Goal: Task Accomplishment & Management: Complete application form

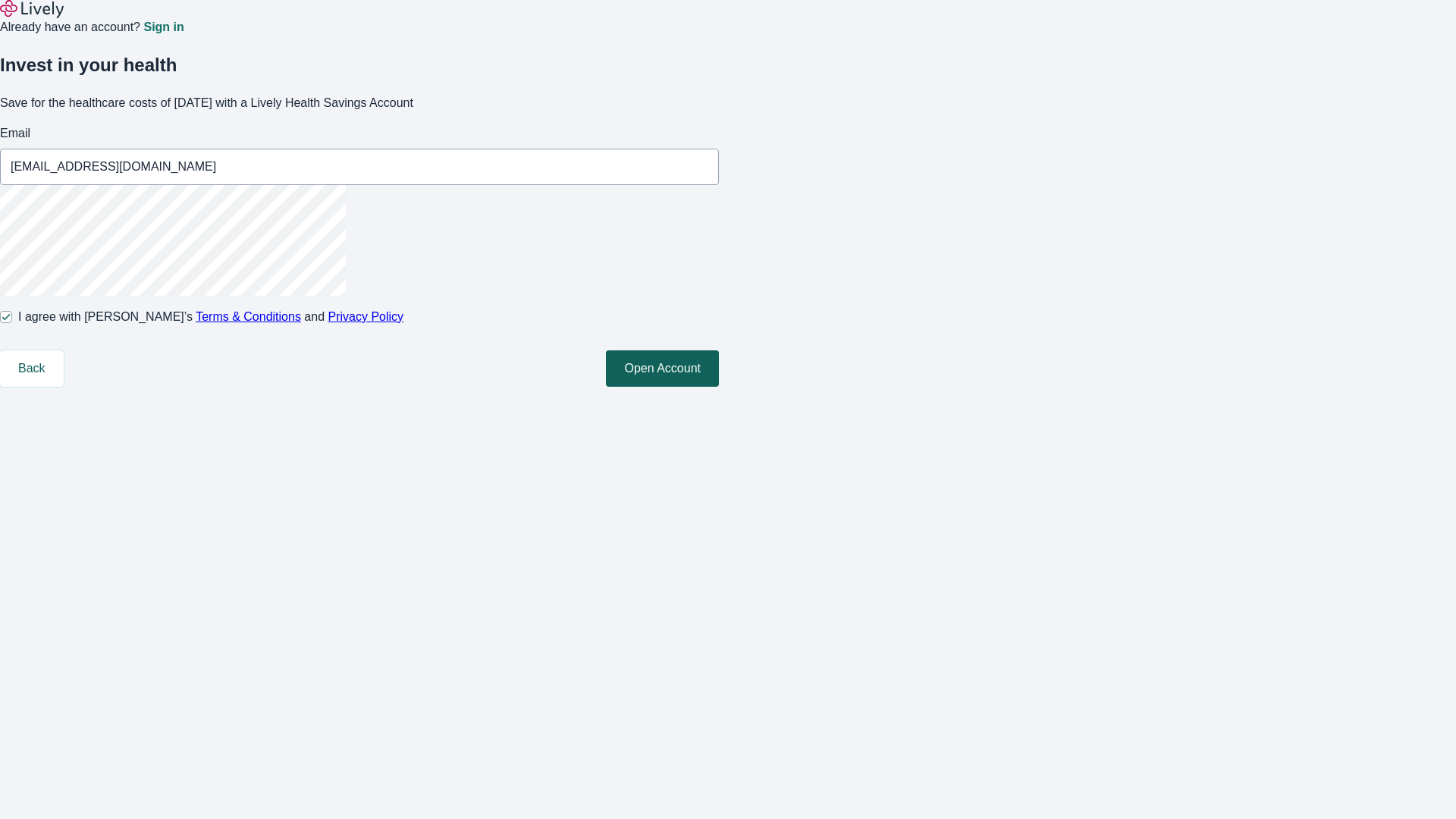
click at [719, 386] on button "Open Account" at bounding box center [662, 369] width 113 height 36
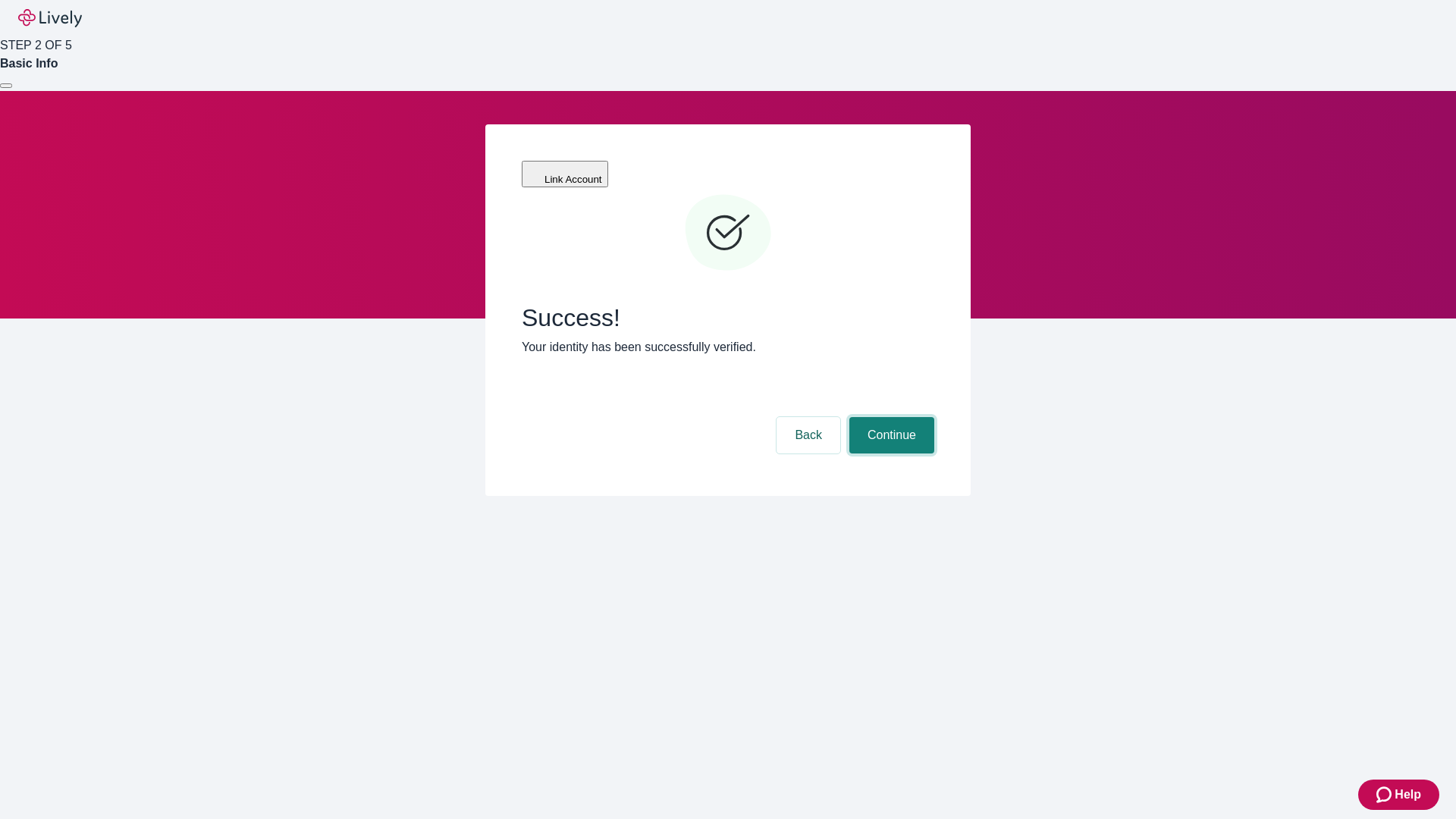
click at [890, 417] on button "Continue" at bounding box center [892, 435] width 85 height 36
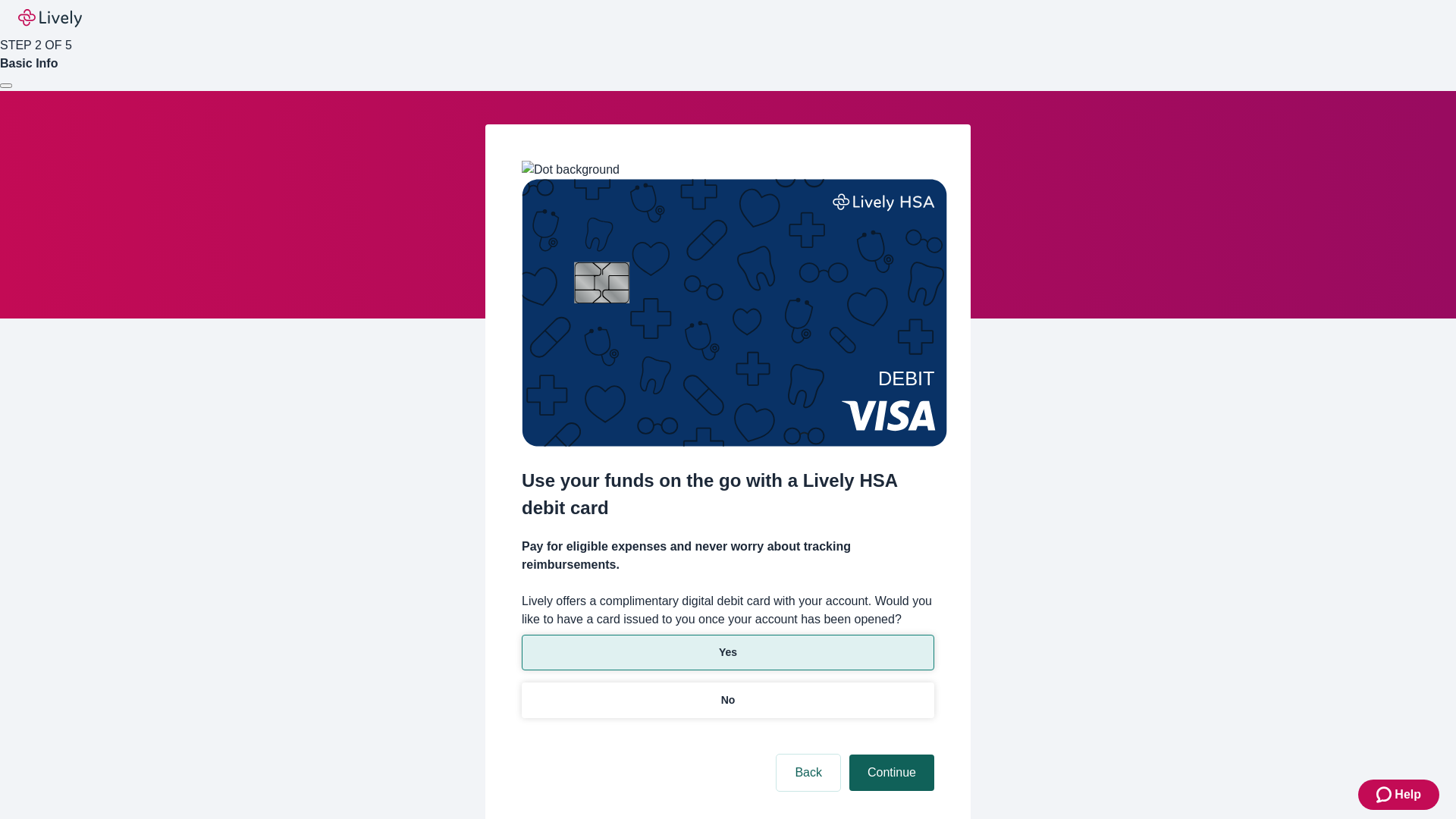
click at [728, 645] on p "Yes" at bounding box center [728, 653] width 18 height 16
click at [890, 755] on button "Continue" at bounding box center [892, 773] width 85 height 36
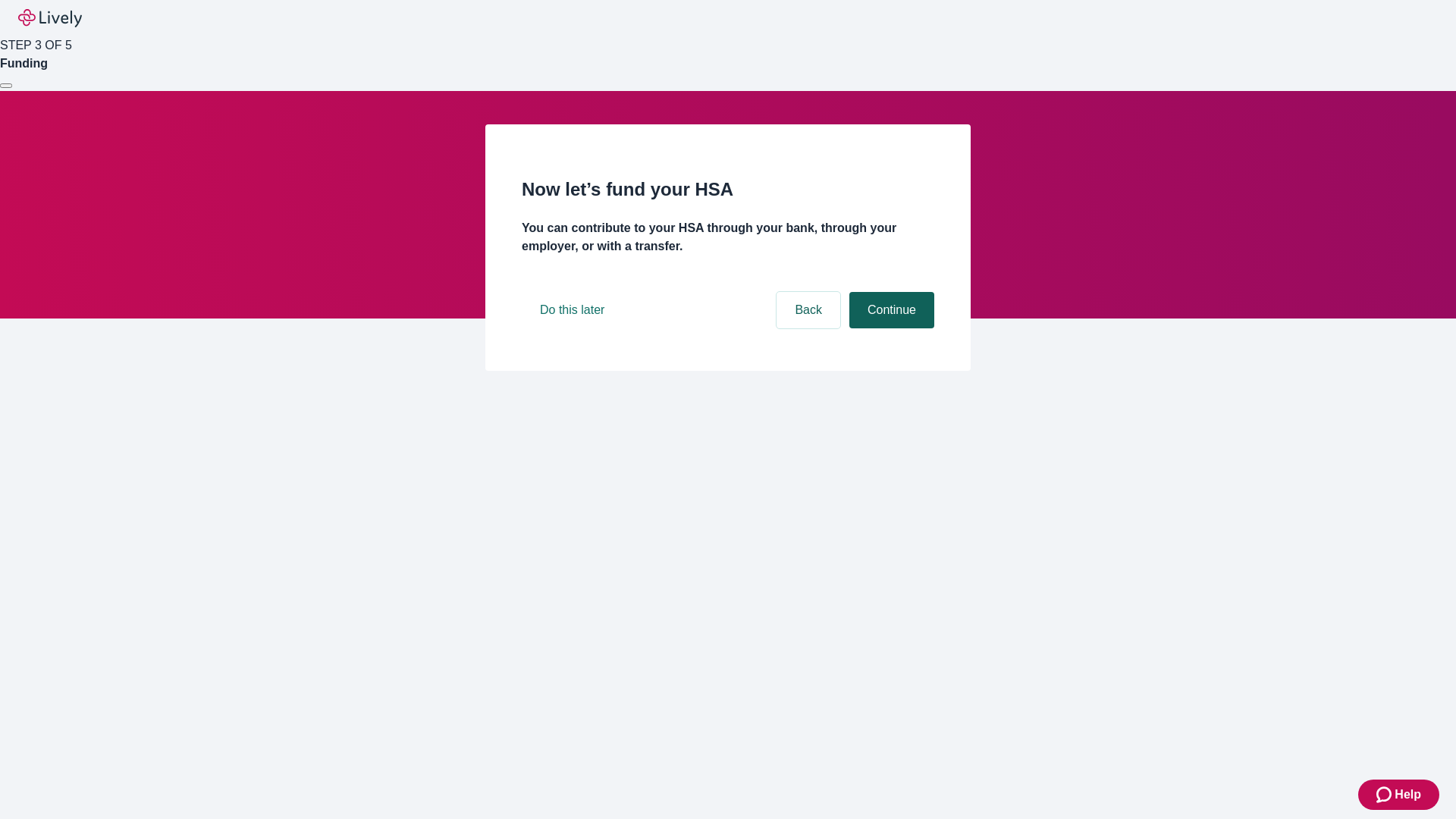
click at [890, 328] on button "Continue" at bounding box center [892, 309] width 85 height 36
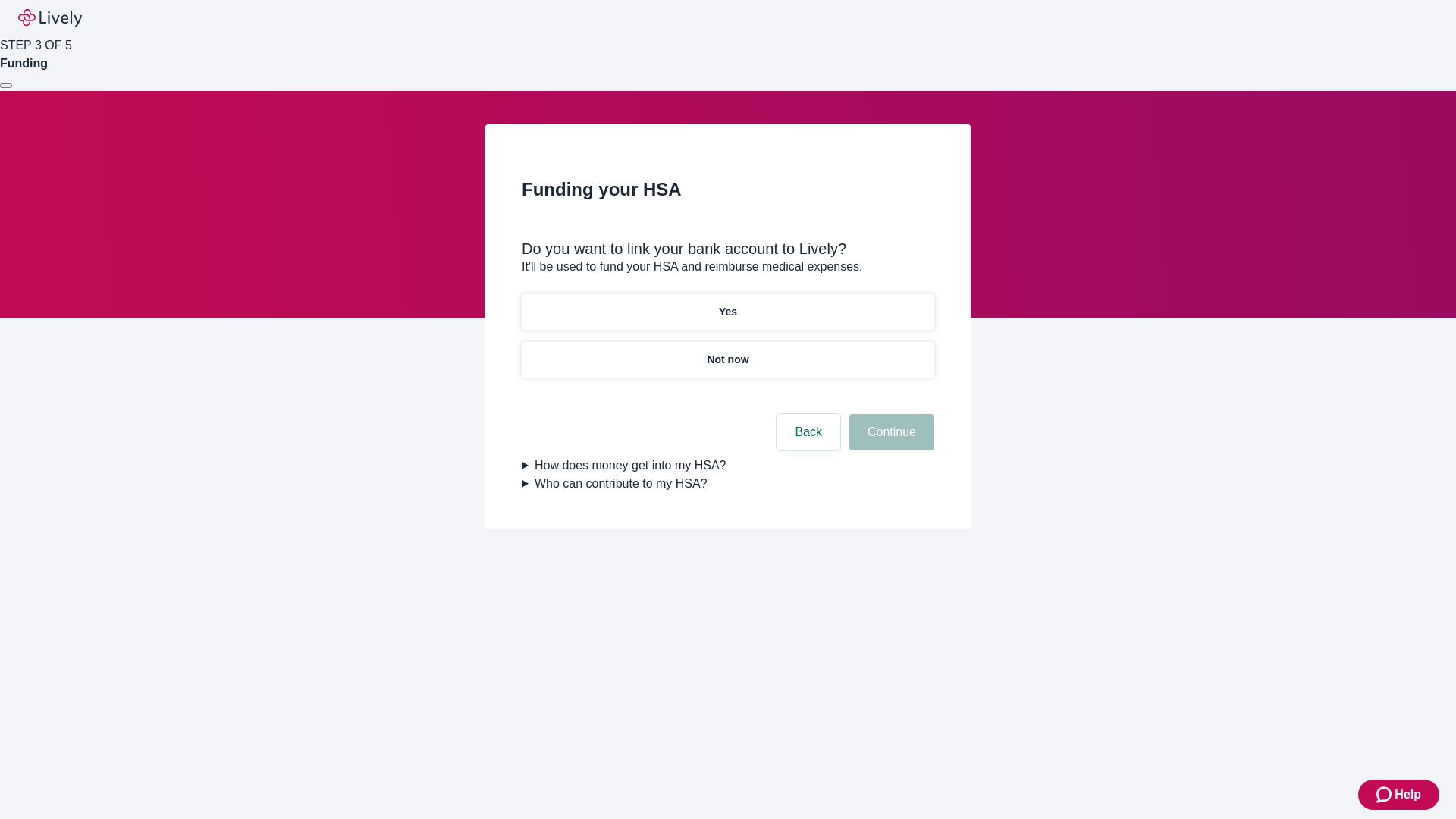
click at [728, 304] on p "Yes" at bounding box center [728, 312] width 18 height 16
click at [890, 414] on button "Continue" at bounding box center [892, 432] width 85 height 36
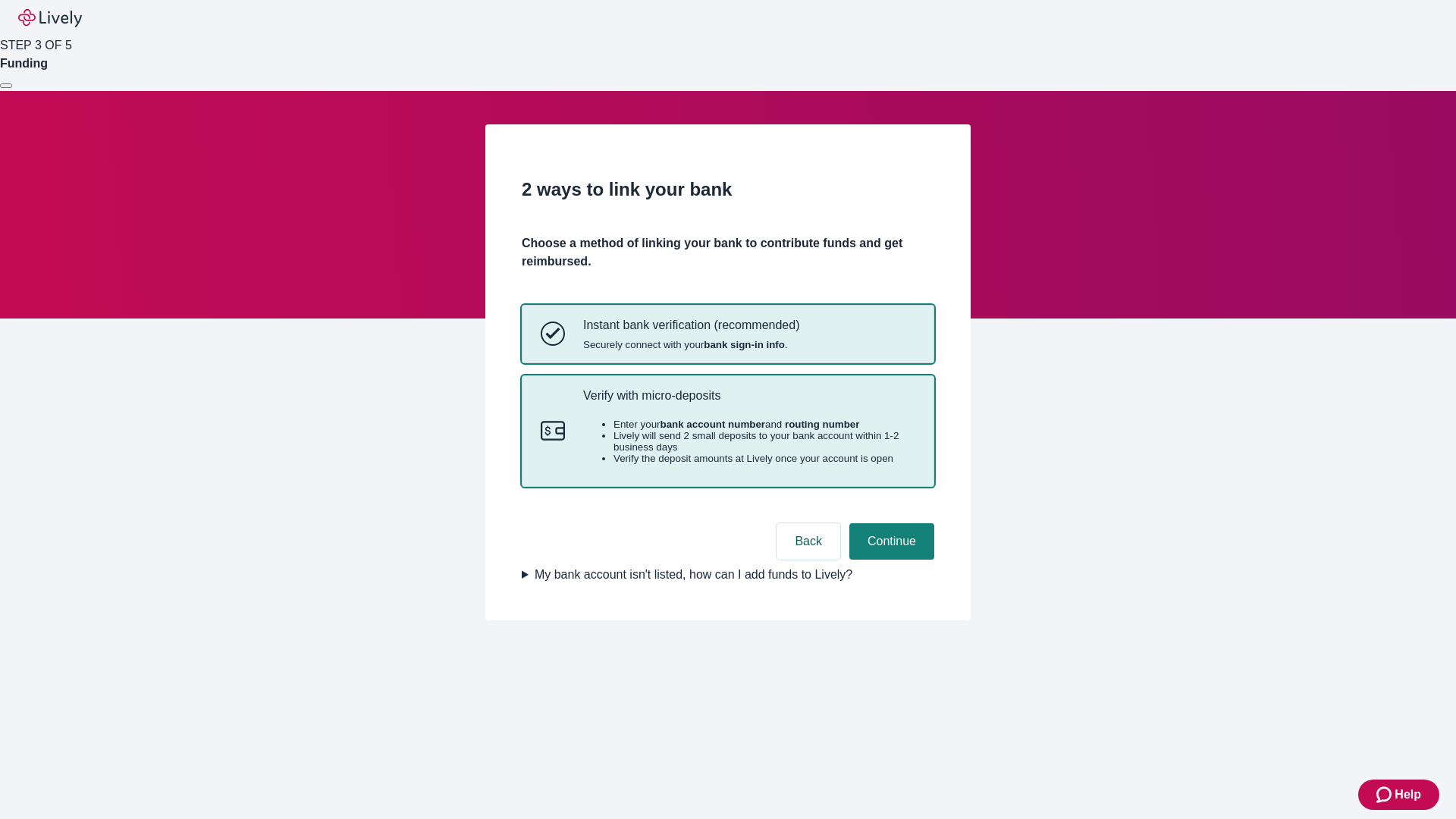
click at [749, 403] on p "Verify with micro-deposits" at bounding box center [749, 395] width 332 height 15
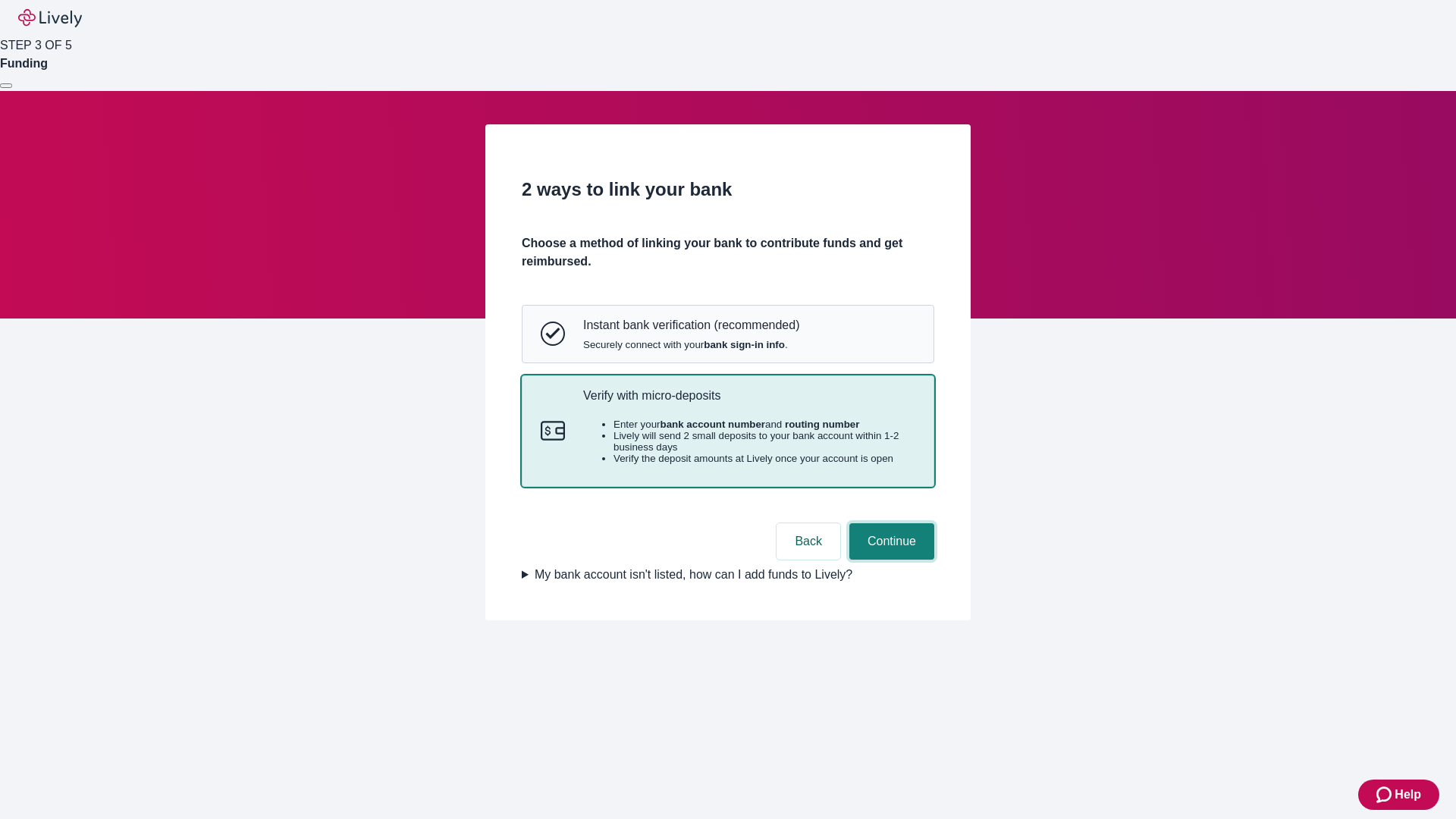
click at [890, 560] on button "Continue" at bounding box center [892, 541] width 85 height 36
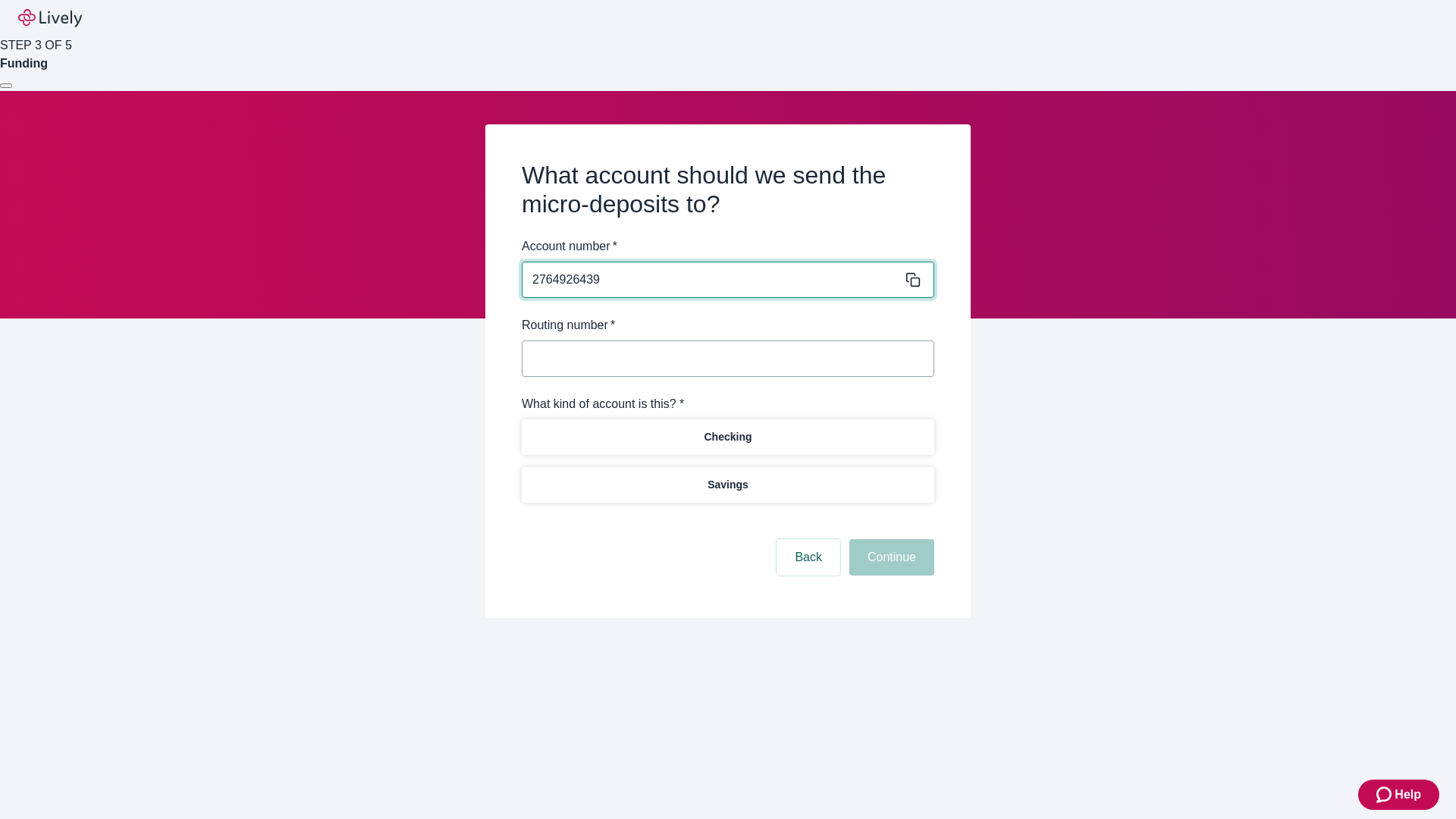
type input "2764926439"
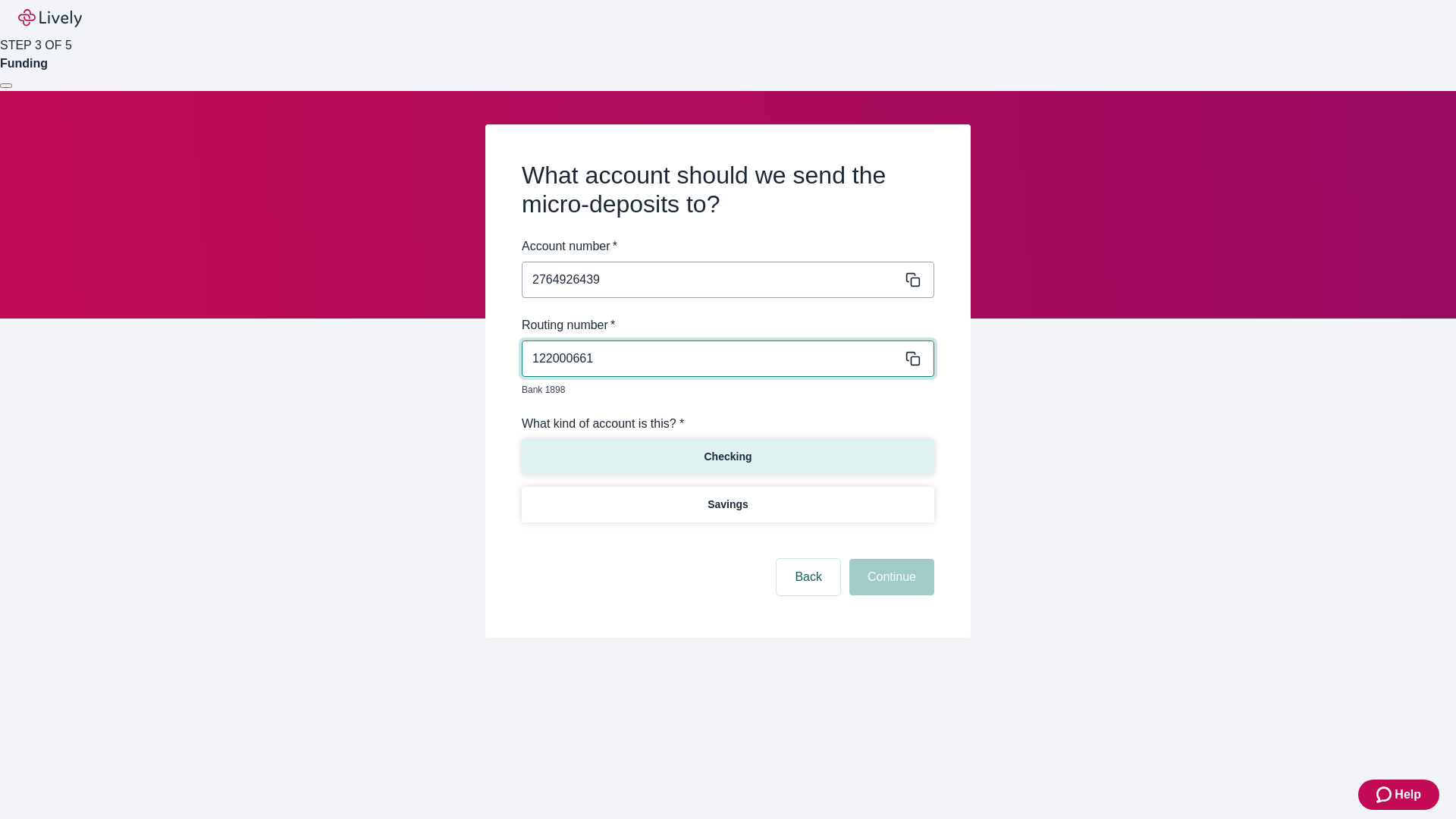
type input "122000661"
click at [728, 449] on p "Checking" at bounding box center [728, 457] width 48 height 16
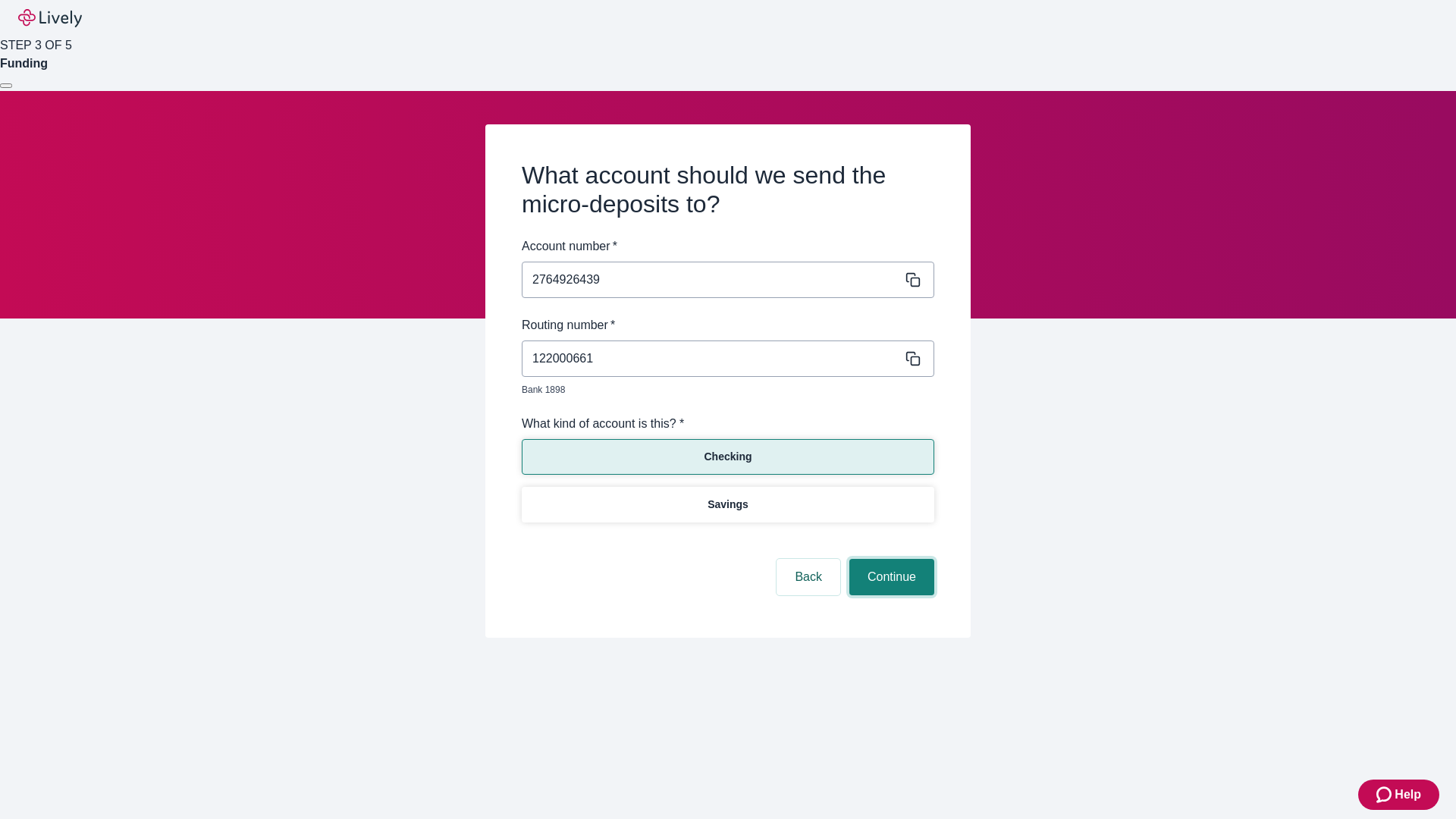
click at [890, 560] on button "Continue" at bounding box center [892, 577] width 85 height 36
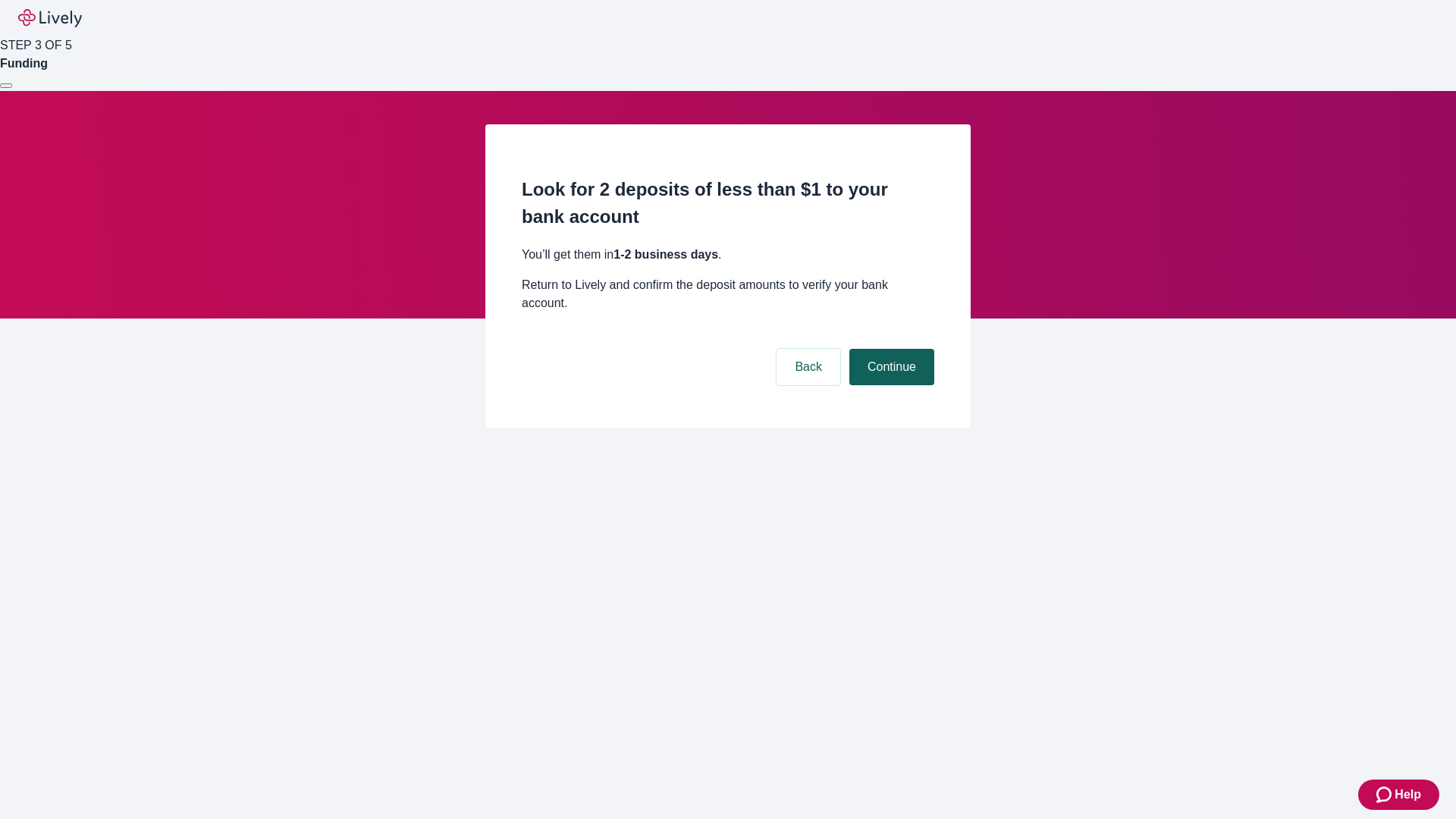
click at [890, 349] on button "Continue" at bounding box center [892, 367] width 85 height 36
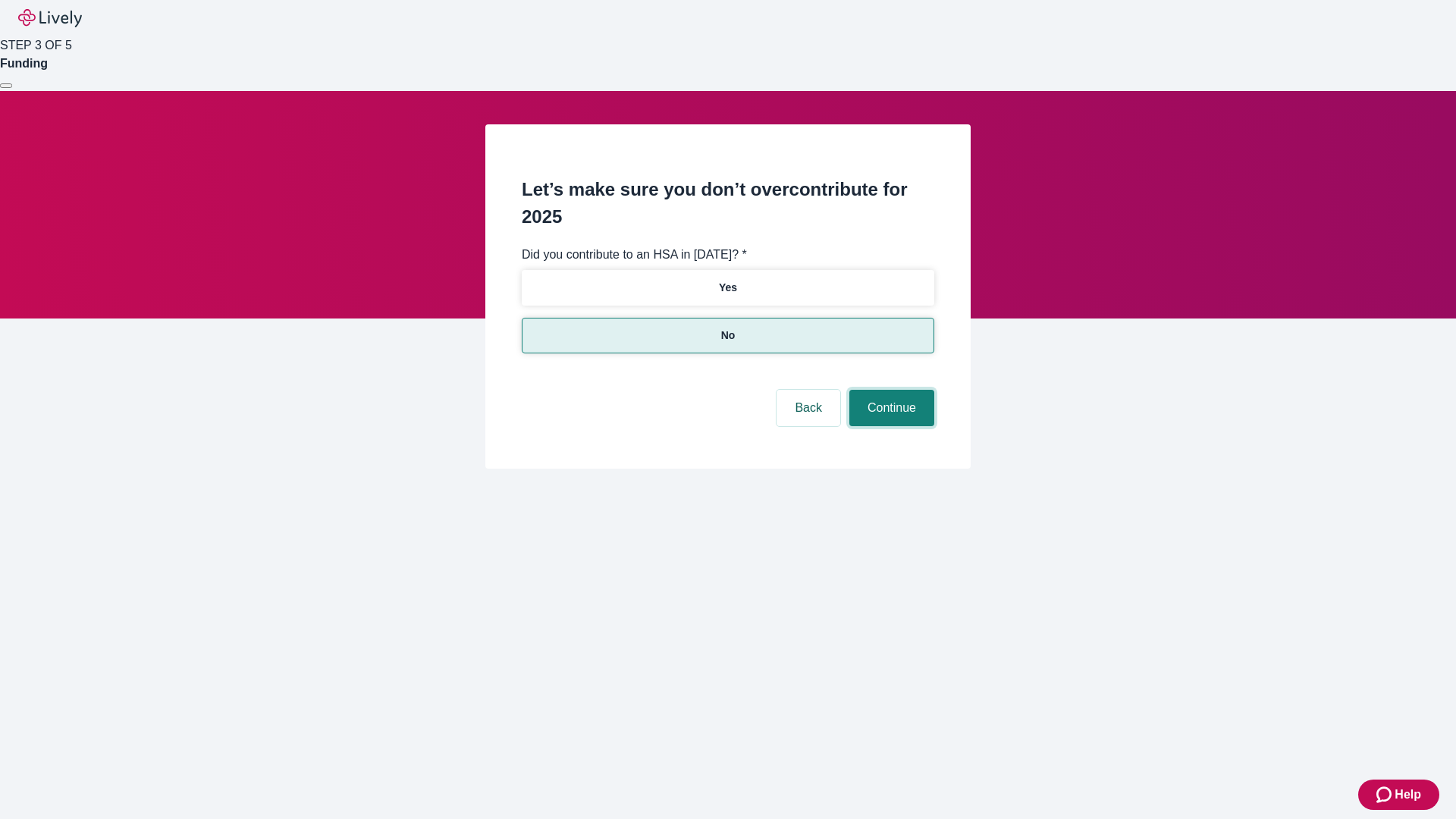
click at [890, 390] on button "Continue" at bounding box center [892, 407] width 85 height 36
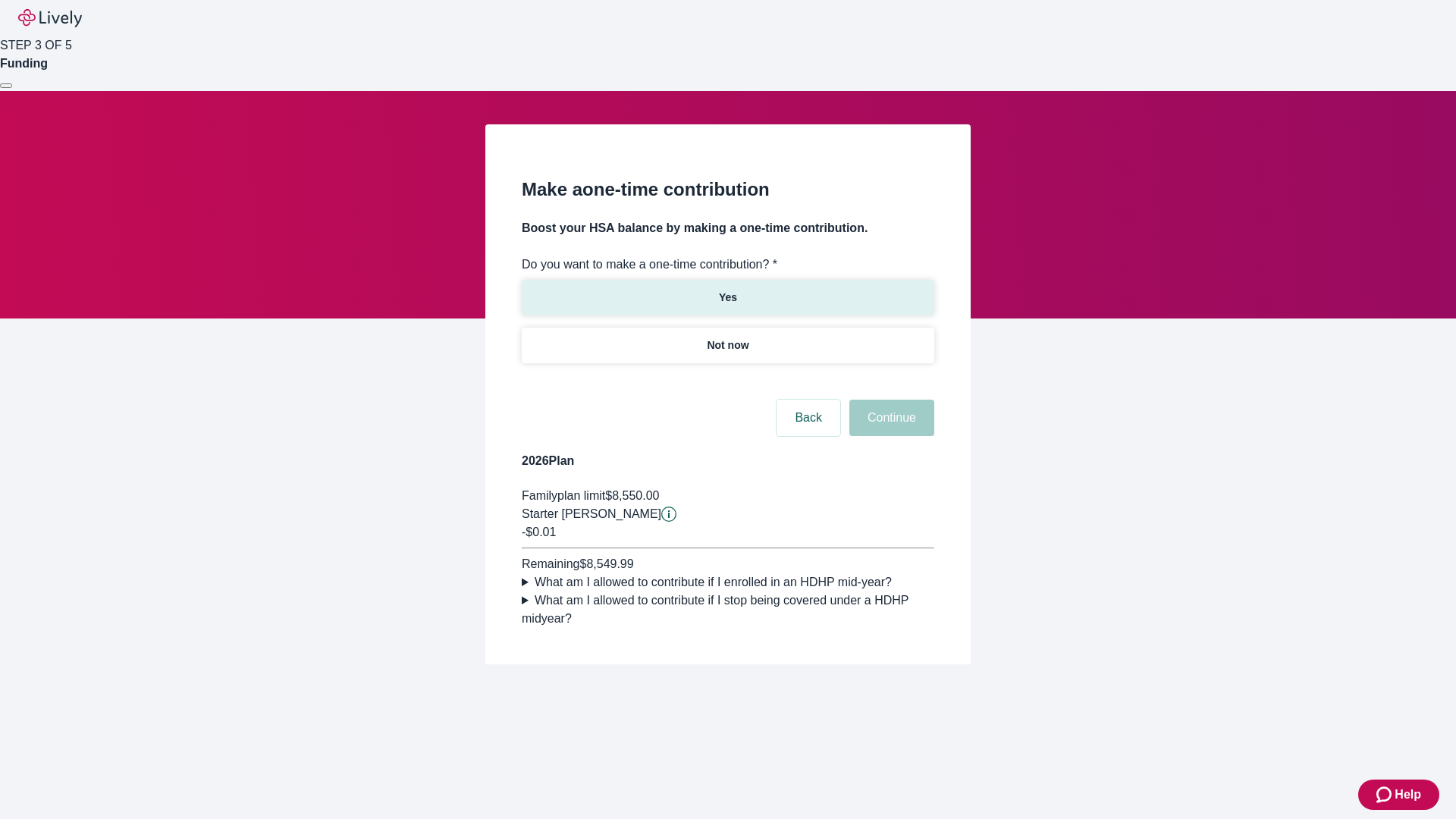
click at [728, 290] on p "Yes" at bounding box center [728, 298] width 18 height 16
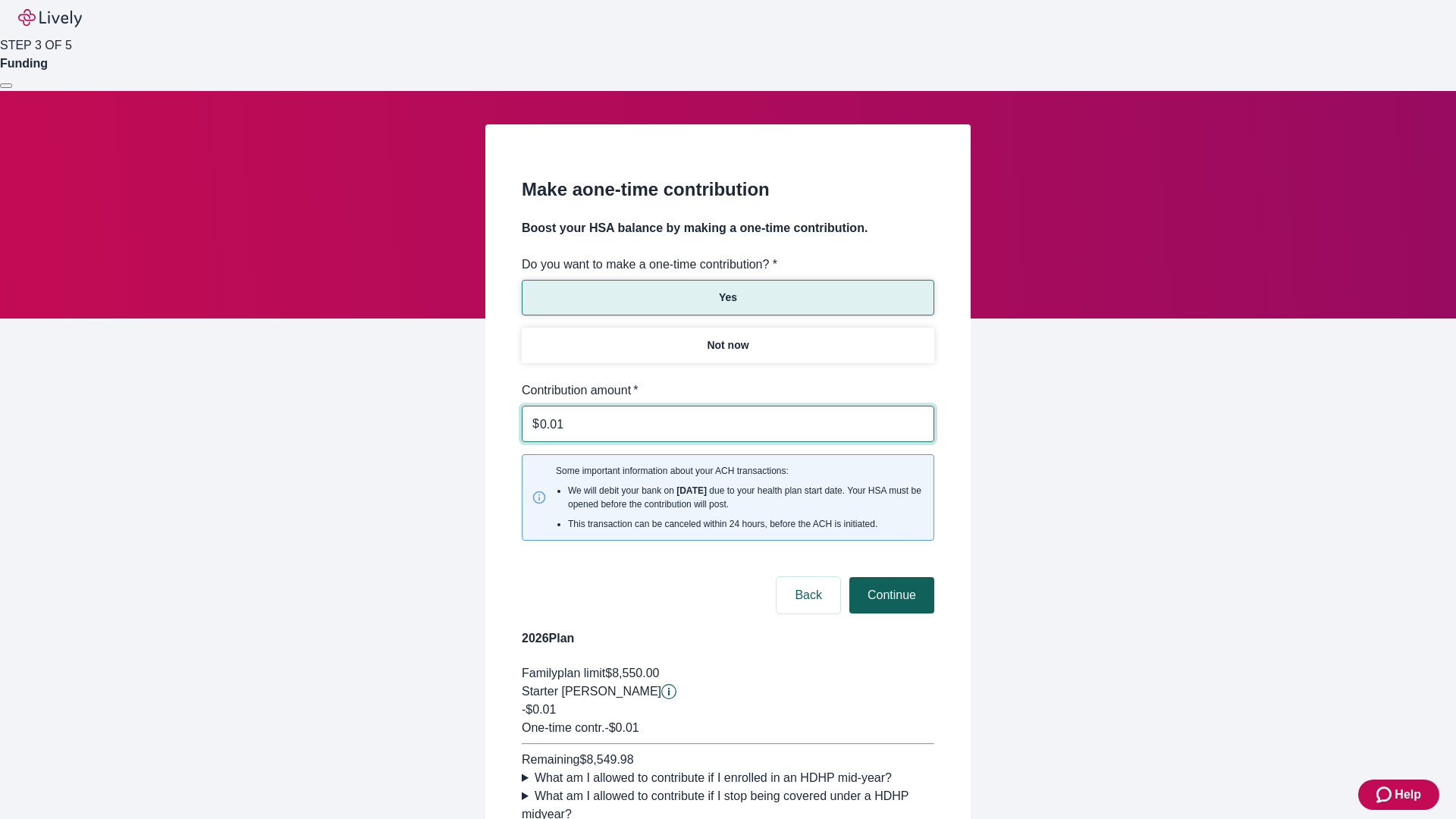
type input "0.01"
click at [890, 577] on button "Continue" at bounding box center [892, 595] width 85 height 36
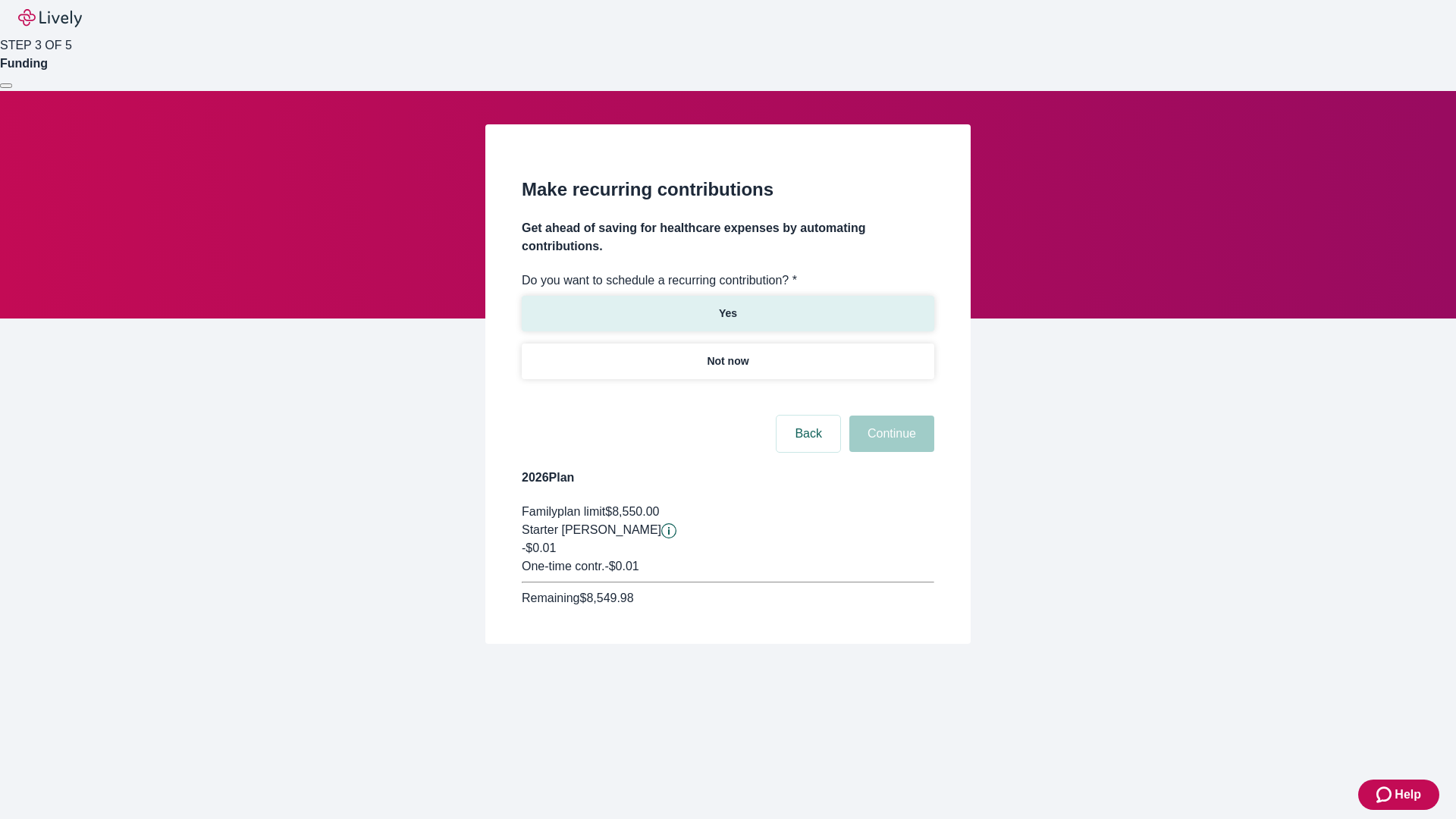
click at [728, 305] on p "Yes" at bounding box center [728, 314] width 18 height 16
click at [728, 398] on body "Help STEP 3 OF 5 Funding Make recurring contributions Get ahead of saving for h…" at bounding box center [728, 358] width 1456 height 717
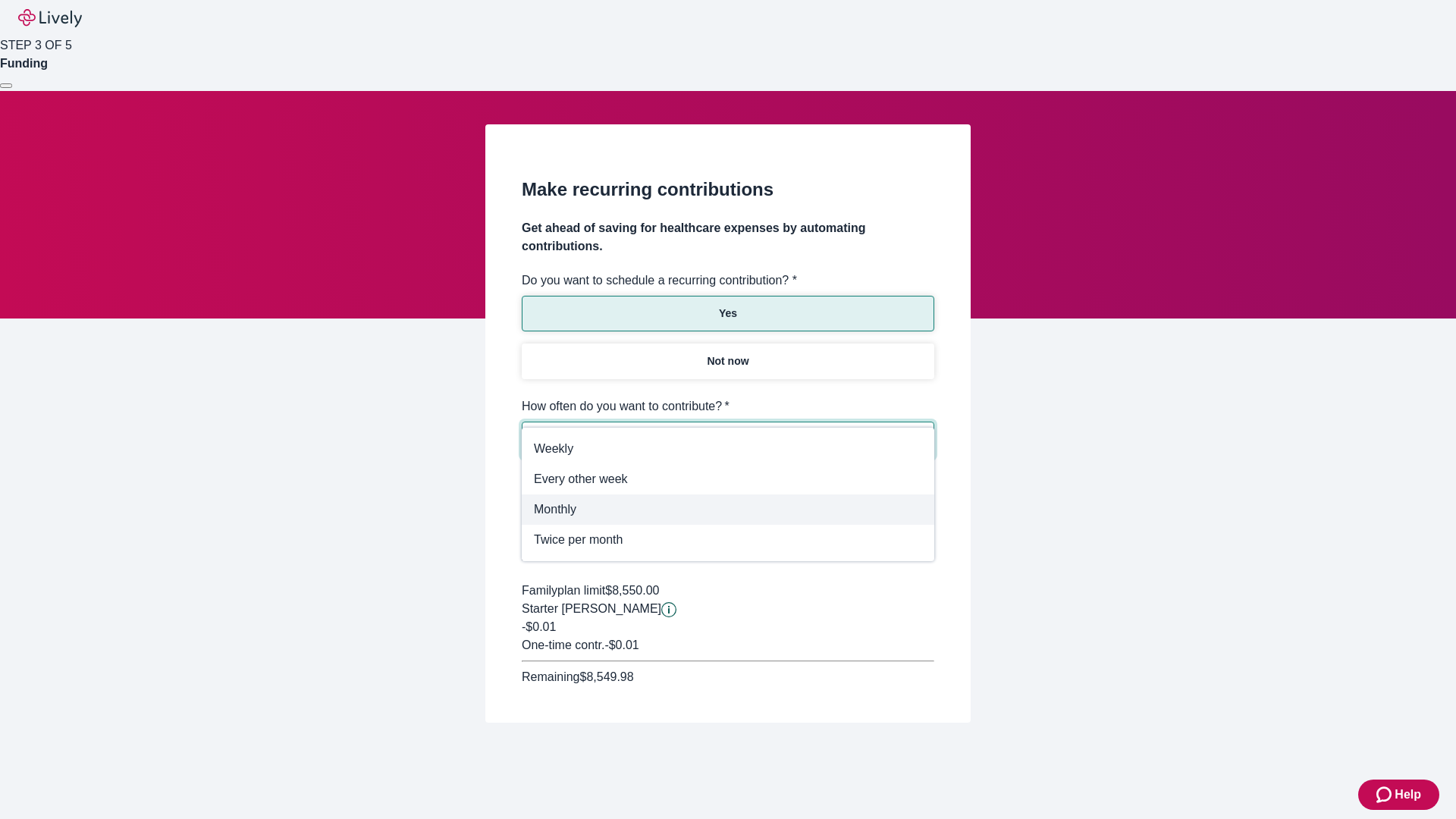
click at [728, 510] on span "Monthly" at bounding box center [728, 510] width 388 height 18
type input "Monthly"
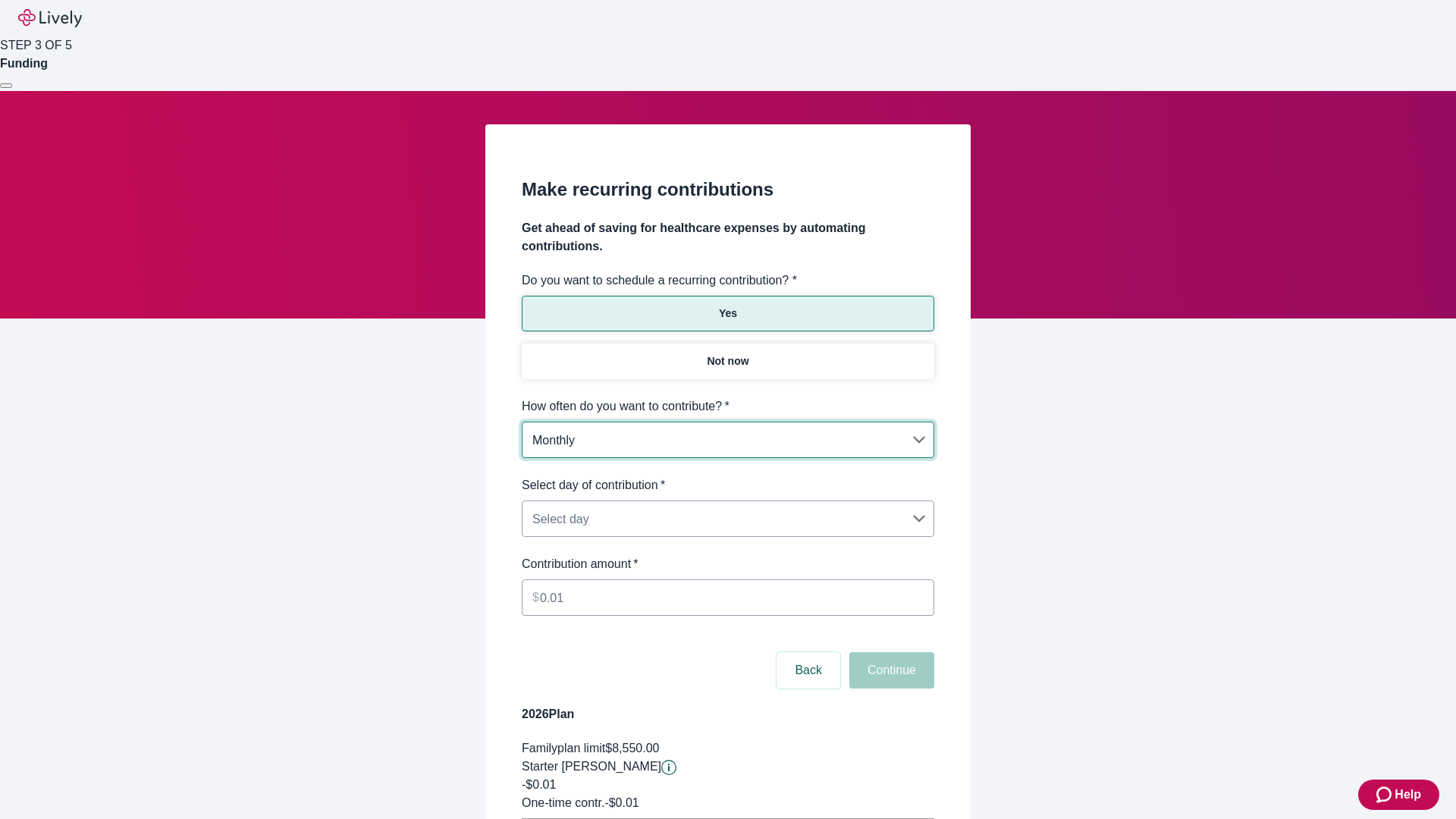
click at [728, 476] on body "Help STEP 3 OF 5 Funding Make recurring contributions Get ahead of saving for h…" at bounding box center [728, 476] width 1456 height 953
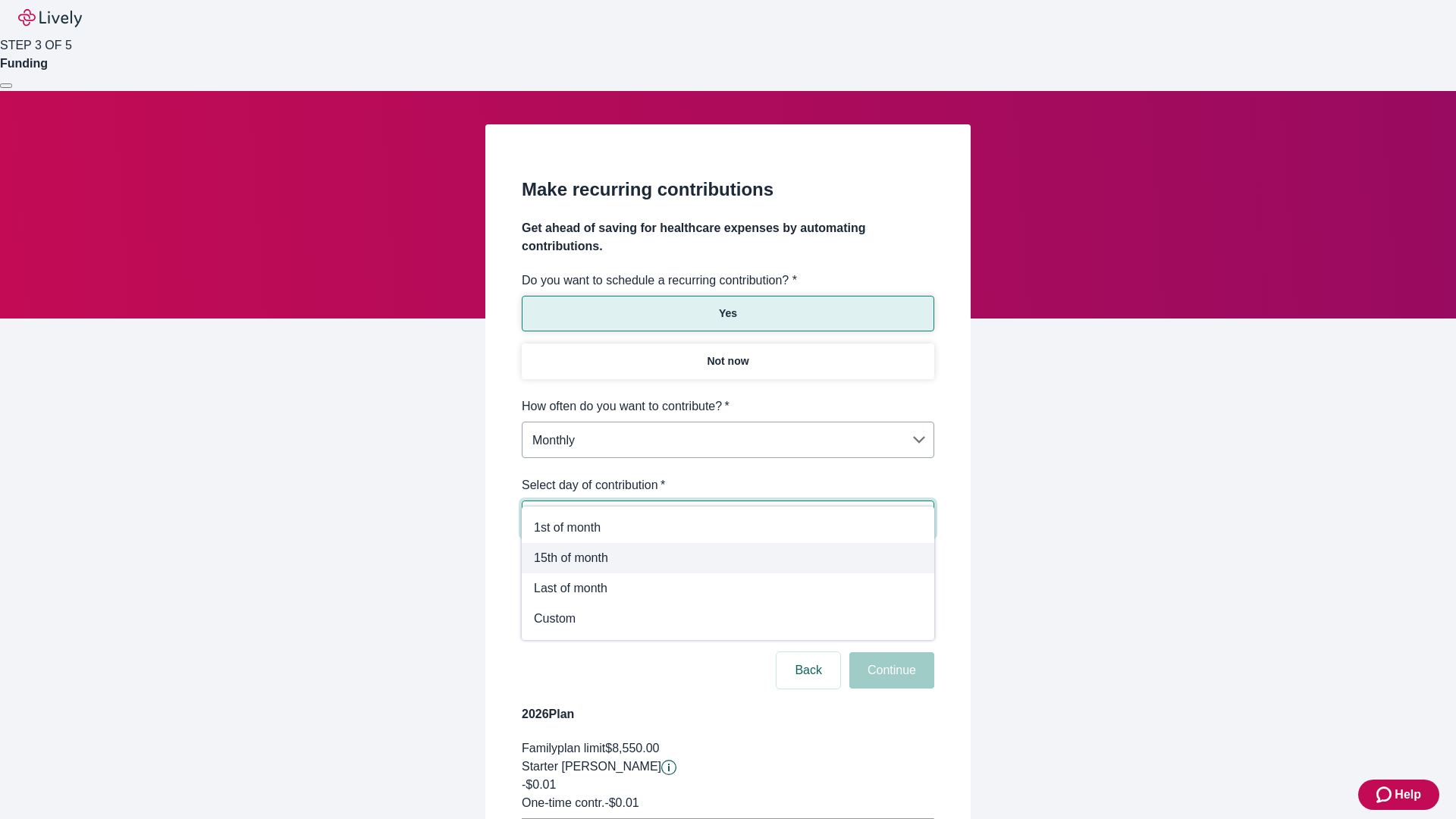
click at [728, 558] on span "15th of month" at bounding box center [728, 558] width 388 height 18
type input "Monthly15th"
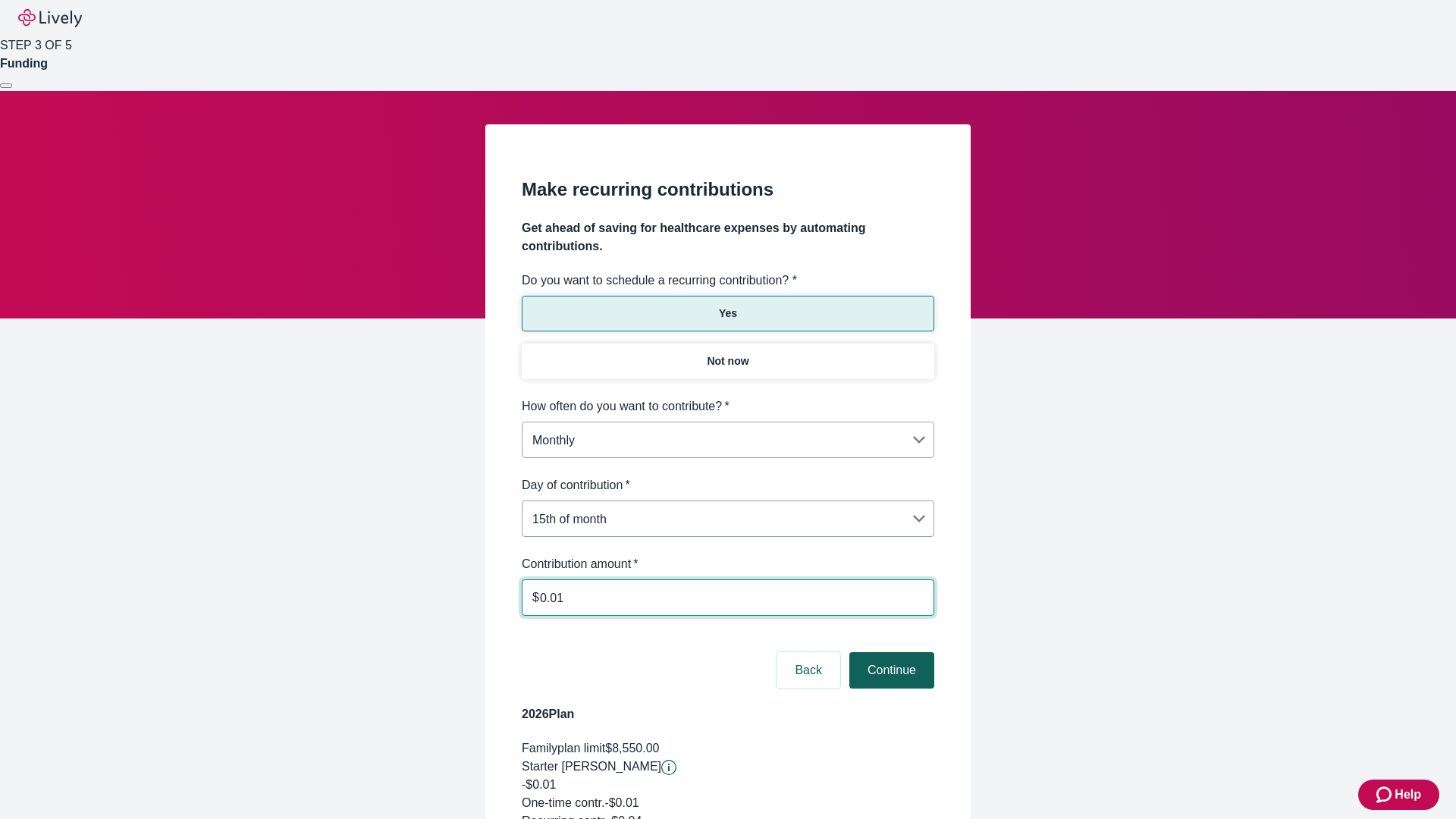
click at [890, 652] on button "Continue" at bounding box center [892, 670] width 85 height 36
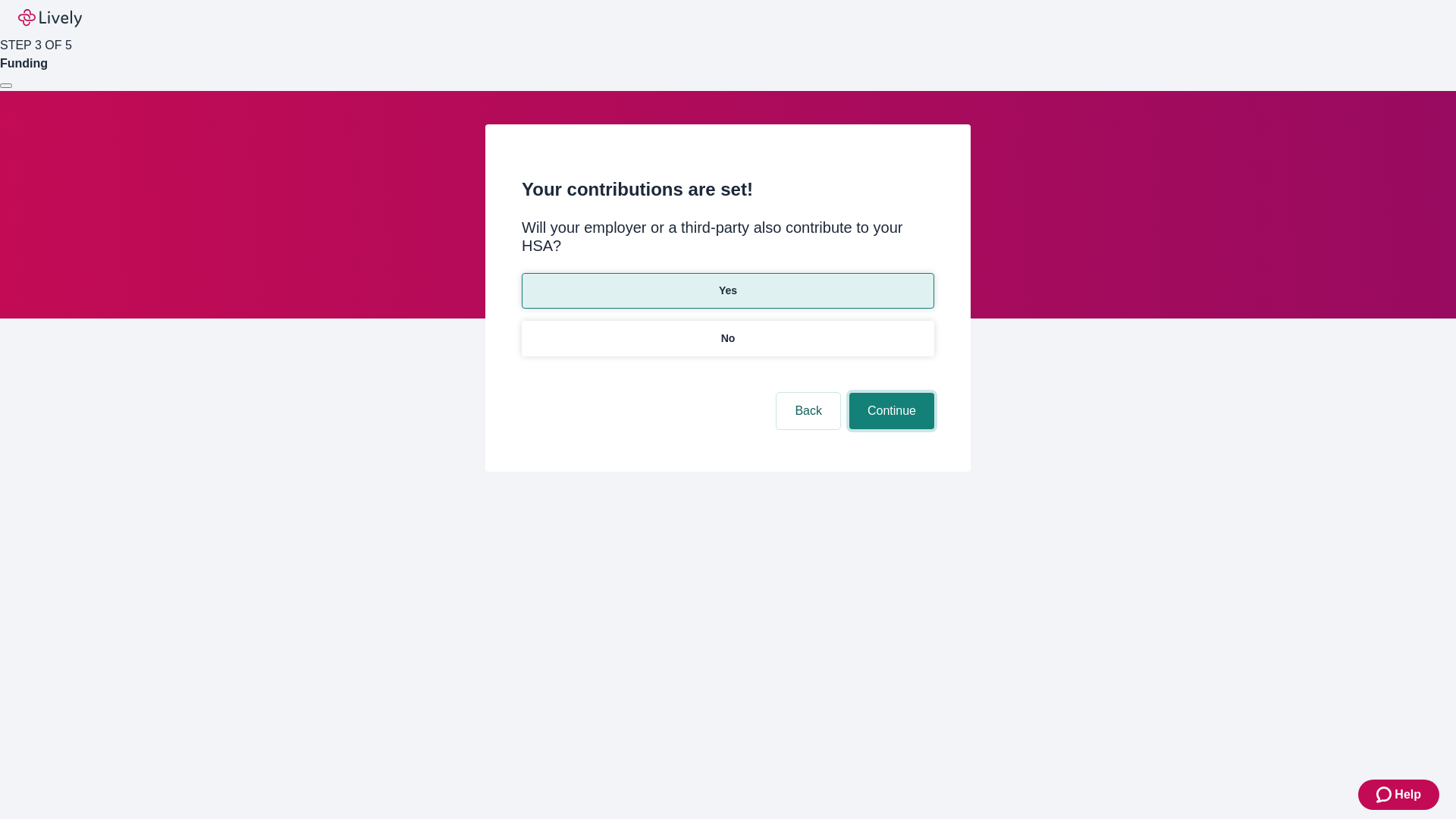
click at [890, 393] on button "Continue" at bounding box center [892, 411] width 85 height 36
